Goal: Task Accomplishment & Management: Use online tool/utility

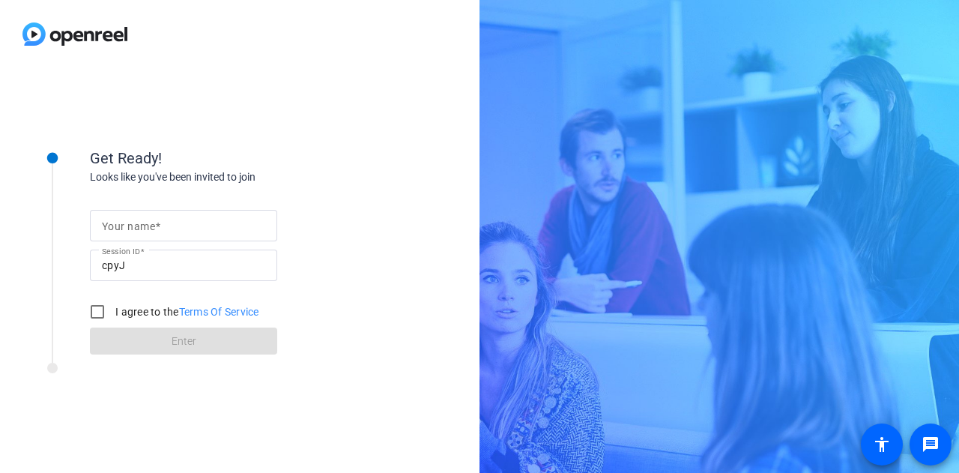
click at [147, 223] on mat-label "Your name" at bounding box center [128, 226] width 53 height 12
click at [147, 223] on input "Your name" at bounding box center [183, 226] width 163 height 18
type input "[PERSON_NAME]"
click at [104, 313] on input "I agree to the Terms Of Service" at bounding box center [97, 312] width 30 height 30
checkbox input "true"
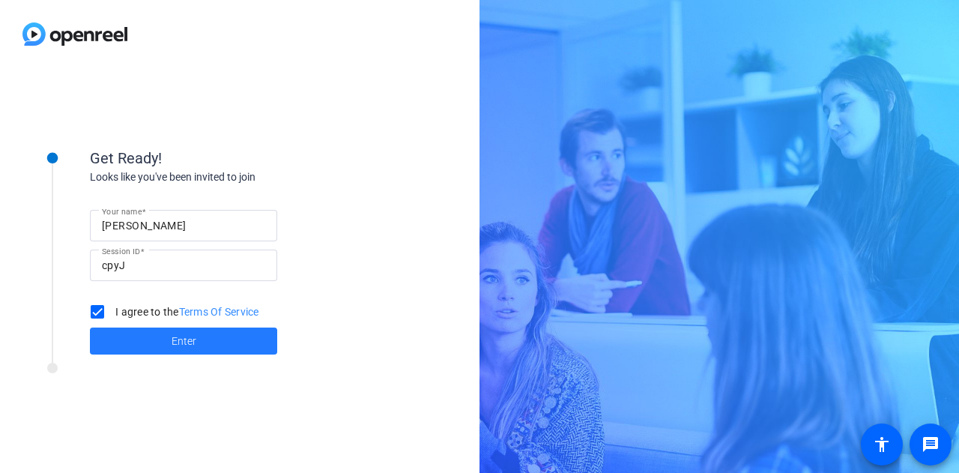
click at [150, 350] on span at bounding box center [183, 341] width 187 height 36
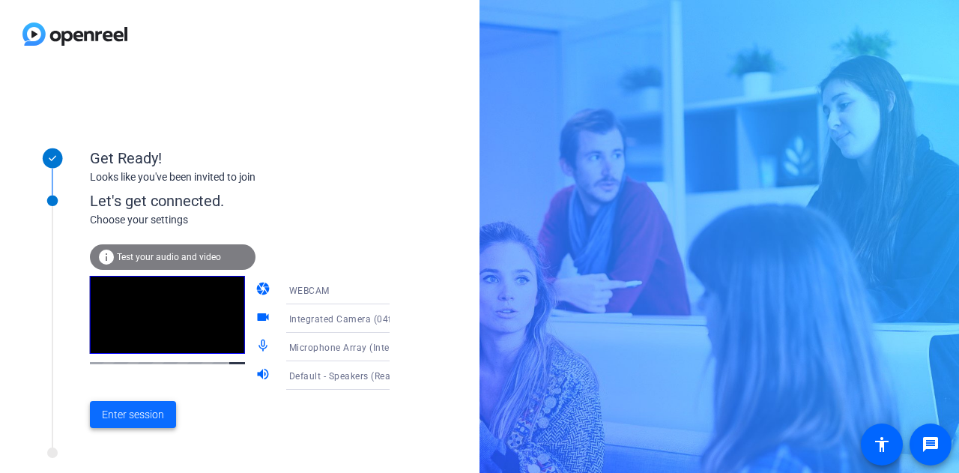
click at [114, 419] on span "Enter session" at bounding box center [133, 415] width 62 height 16
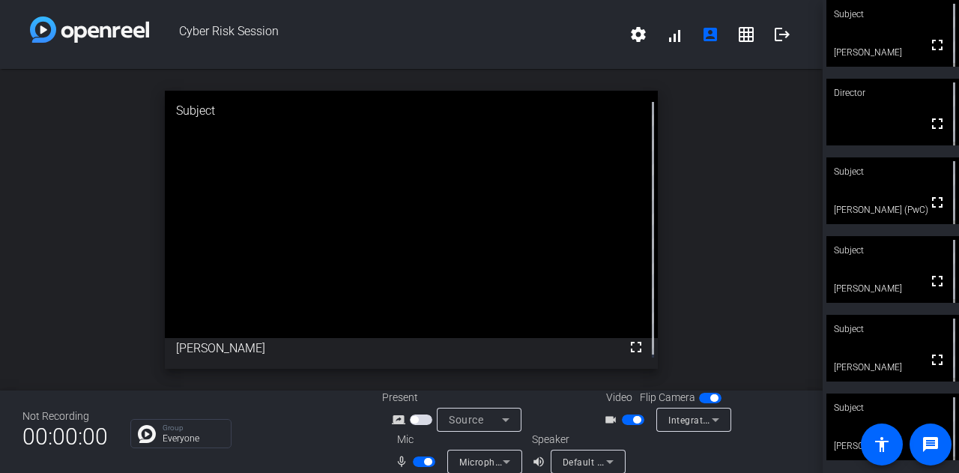
click at [425, 461] on span "button" at bounding box center [427, 461] width 7 height 7
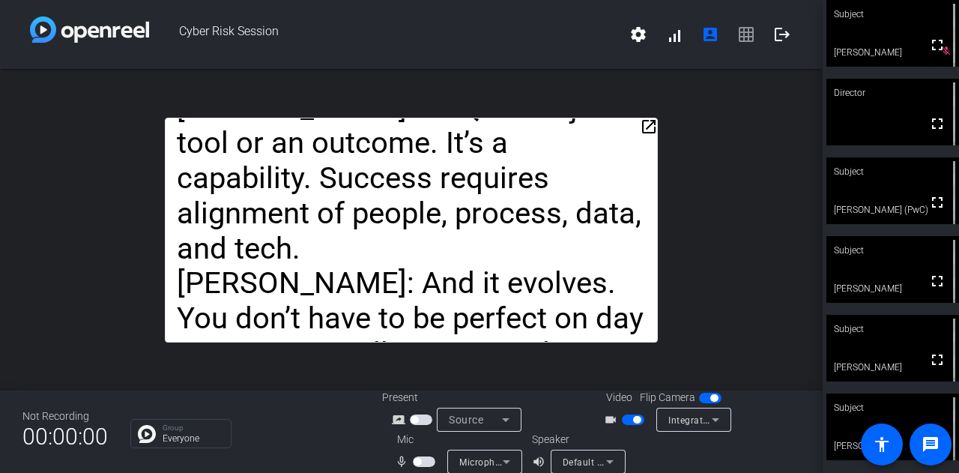
click at [417, 464] on span "button" at bounding box center [417, 461] width 7 height 7
click at [417, 462] on span "button" at bounding box center [424, 461] width 22 height 10
click at [710, 399] on span "button" at bounding box center [713, 397] width 7 height 7
click at [705, 399] on span "button" at bounding box center [710, 398] width 22 height 10
click at [419, 458] on span "button" at bounding box center [424, 461] width 22 height 10
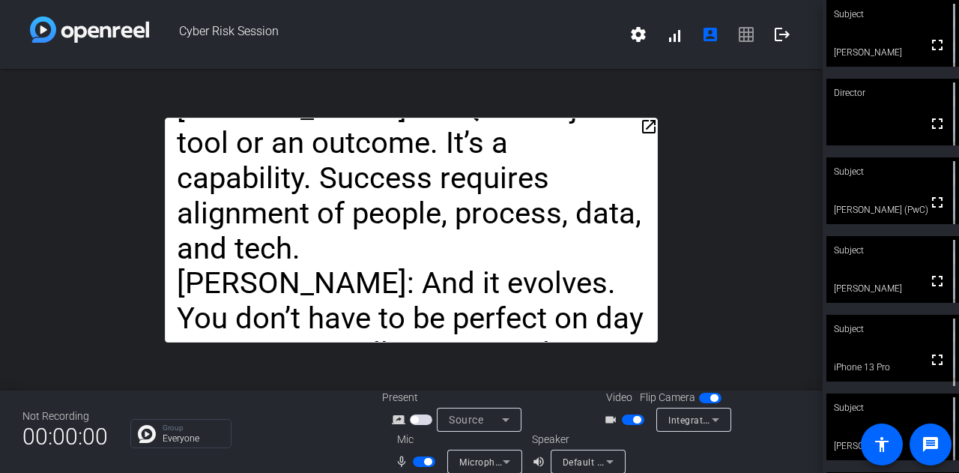
click at [420, 464] on span "button" at bounding box center [424, 461] width 22 height 10
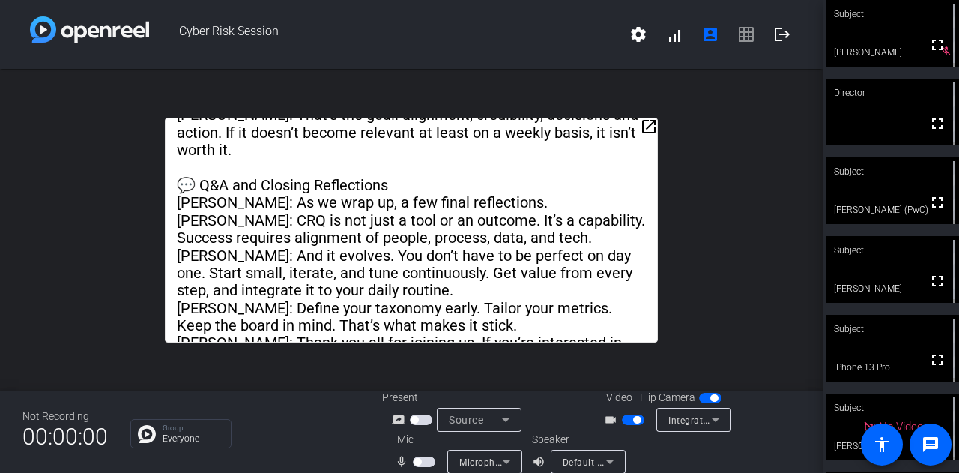
click at [414, 459] on span "button" at bounding box center [417, 461] width 7 height 7
click at [413, 458] on span "button" at bounding box center [424, 461] width 22 height 10
click at [414, 458] on span "button" at bounding box center [417, 461] width 7 height 7
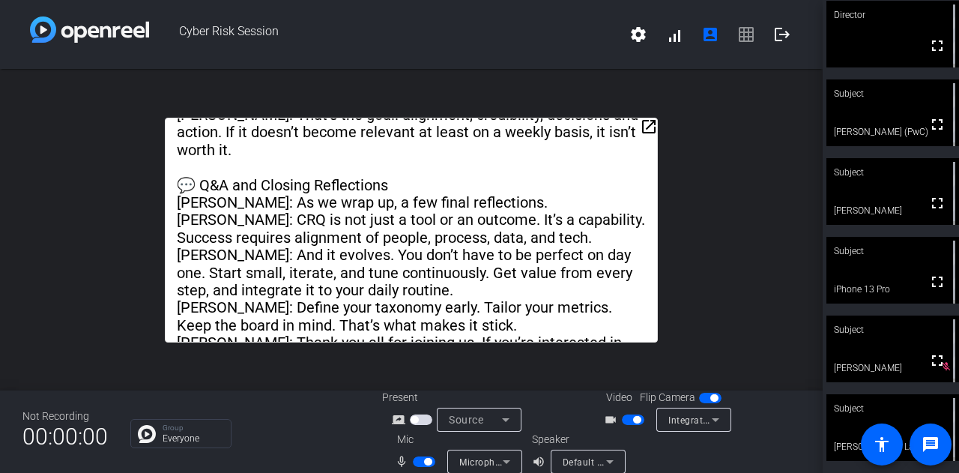
click at [420, 464] on span "button" at bounding box center [424, 461] width 22 height 10
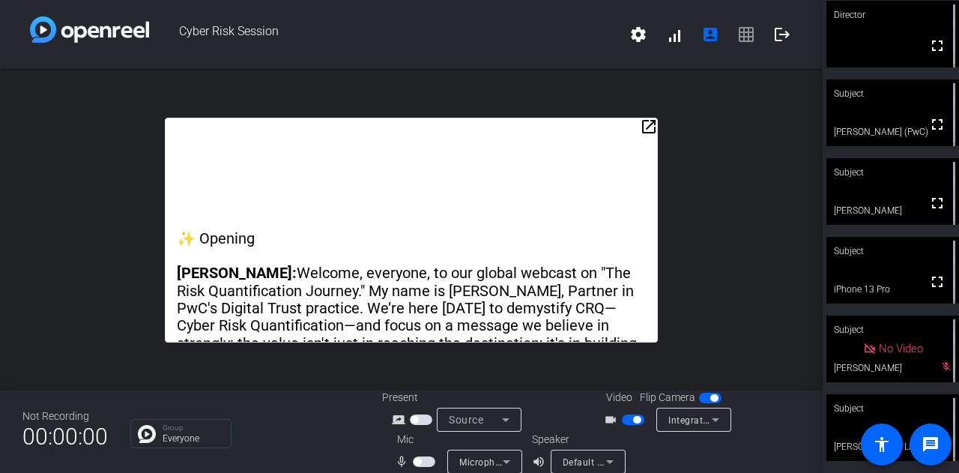
click at [633, 423] on span "button" at bounding box center [636, 419] width 7 height 7
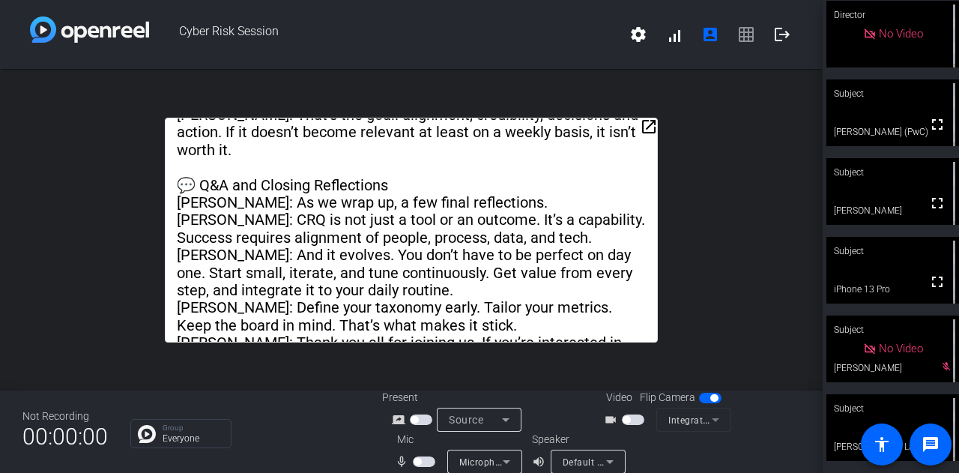
click at [417, 461] on span "button" at bounding box center [417, 461] width 7 height 7
click at [424, 460] on span "button" at bounding box center [427, 461] width 7 height 7
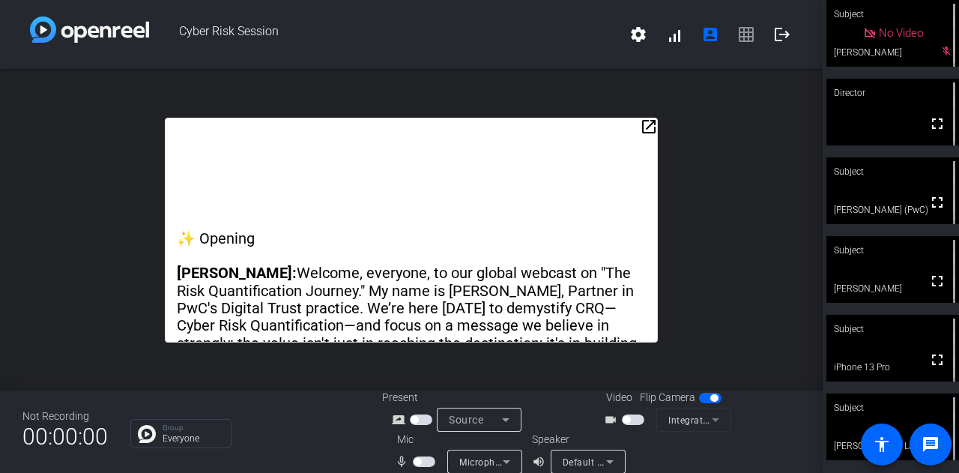
click at [416, 464] on span "button" at bounding box center [417, 461] width 7 height 7
click at [773, 38] on mat-icon "logout" at bounding box center [782, 34] width 18 height 18
